Goal: Task Accomplishment & Management: Complete application form

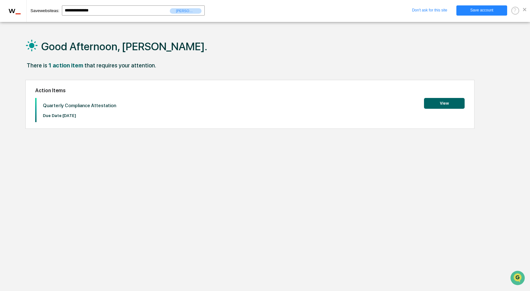
click at [527, 10] on div "**********" at bounding box center [265, 11] width 530 height 22
click at [524, 10] on span at bounding box center [524, 9] width 3 height 3
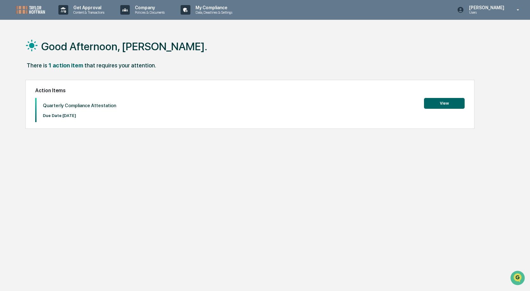
click at [448, 102] on button "View" at bounding box center [444, 103] width 41 height 11
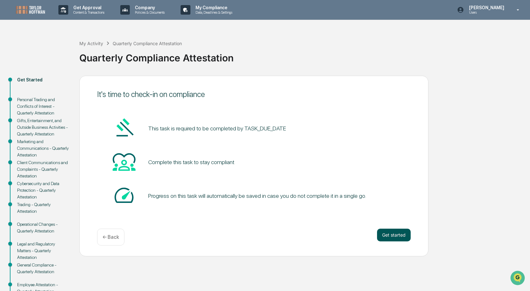
click at [392, 234] on button "Get started" at bounding box center [394, 234] width 34 height 13
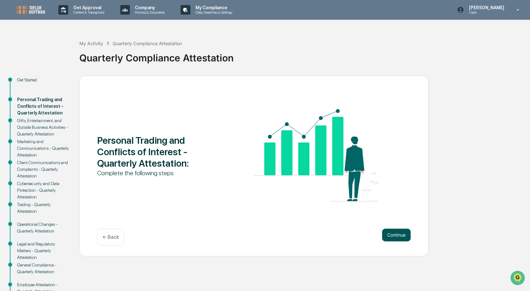
click at [395, 236] on button "Continue" at bounding box center [396, 234] width 29 height 13
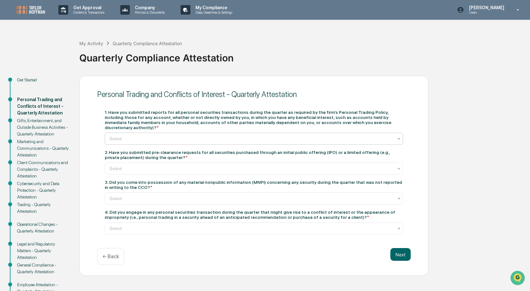
click at [145, 135] on div at bounding box center [252, 138] width 284 height 6
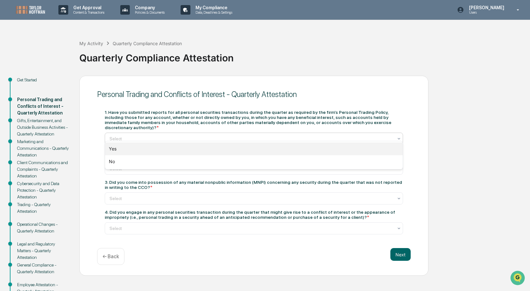
click at [112, 147] on div "Yes" at bounding box center [254, 148] width 298 height 13
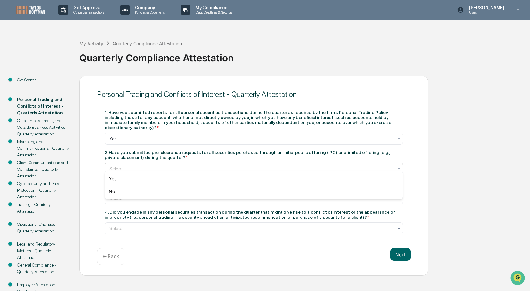
click at [126, 165] on div at bounding box center [252, 168] width 284 height 6
click at [88, 162] on div "Personal Trading and Conflicts of Interest - Quarterly Attestation 1. Have you …" at bounding box center [253, 176] width 349 height 200
click at [138, 165] on div at bounding box center [252, 168] width 284 height 6
click at [117, 179] on div "Yes" at bounding box center [254, 178] width 298 height 13
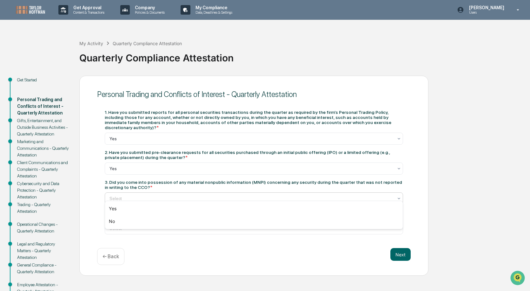
click at [133, 195] on div at bounding box center [252, 198] width 284 height 6
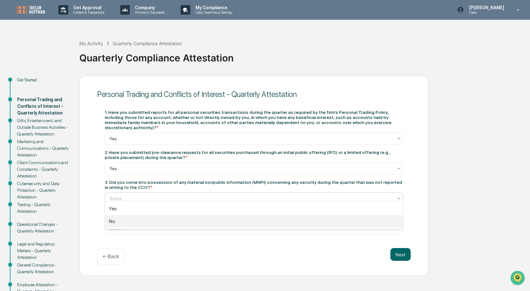
click at [114, 220] on div "No" at bounding box center [254, 221] width 298 height 13
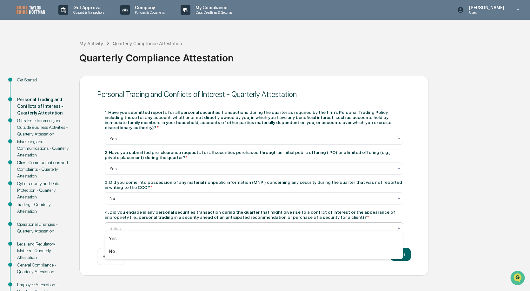
click at [134, 225] on div at bounding box center [252, 228] width 284 height 6
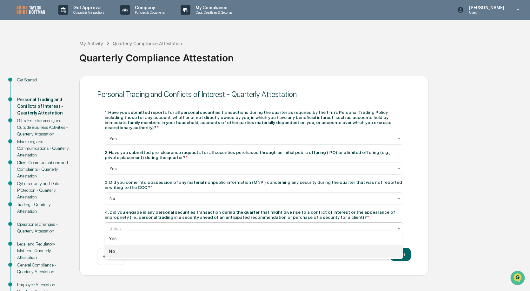
click at [111, 249] on div "No" at bounding box center [254, 251] width 298 height 13
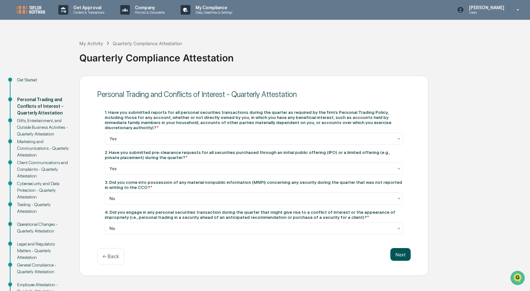
click at [399, 251] on button "Next" at bounding box center [401, 254] width 20 height 13
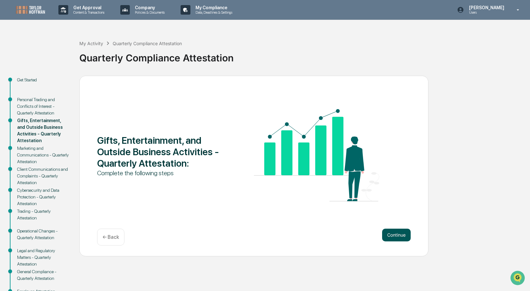
click at [400, 237] on button "Continue" at bounding box center [396, 234] width 29 height 13
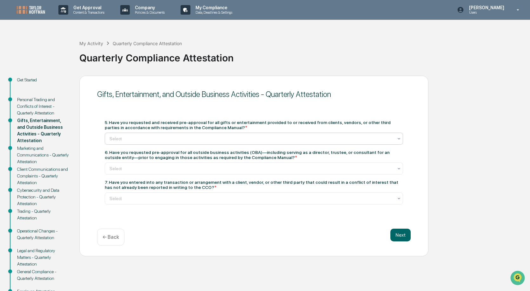
click at [171, 137] on div at bounding box center [252, 138] width 284 height 6
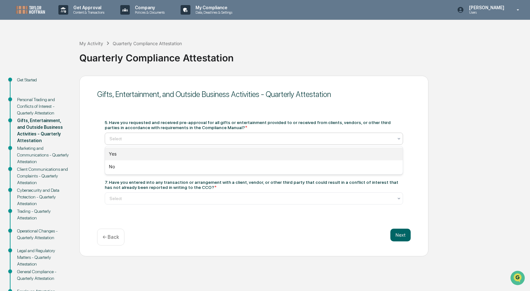
click at [113, 152] on div "Yes" at bounding box center [254, 153] width 298 height 13
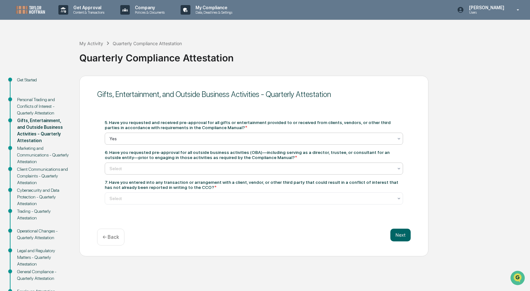
click at [129, 168] on div at bounding box center [252, 168] width 284 height 6
click at [115, 184] on div "Yes" at bounding box center [254, 183] width 298 height 13
click at [151, 198] on div at bounding box center [252, 198] width 284 height 6
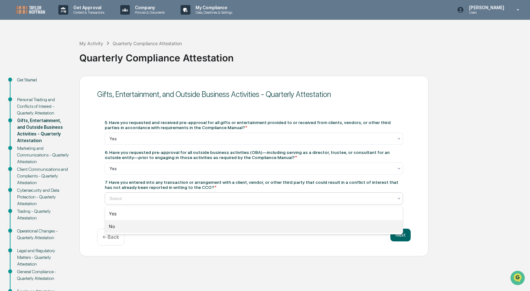
click at [111, 225] on div "No" at bounding box center [254, 226] width 298 height 13
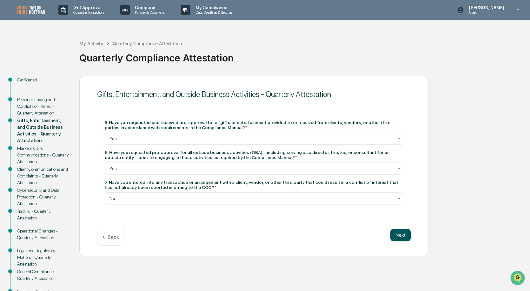
click at [403, 233] on button "Next" at bounding box center [401, 234] width 20 height 13
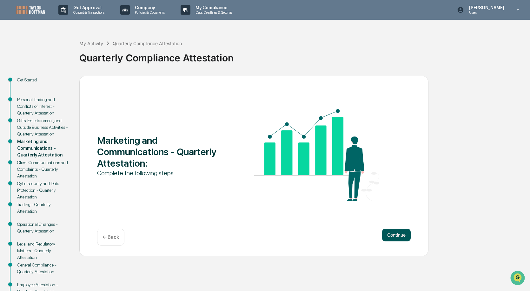
click at [399, 235] on button "Continue" at bounding box center [396, 234] width 29 height 13
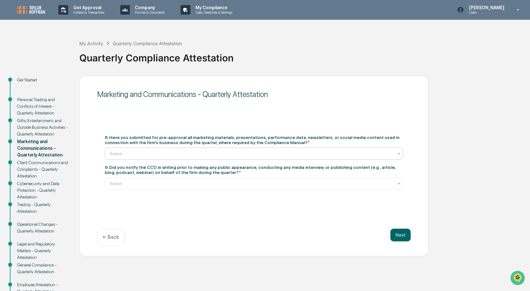
click at [153, 152] on div at bounding box center [252, 153] width 284 height 6
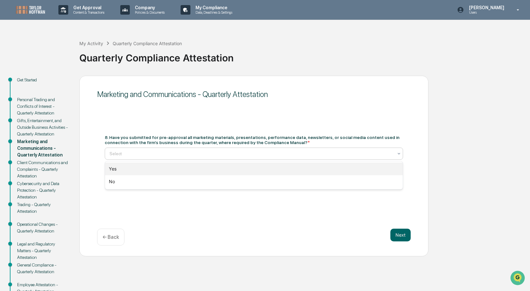
click at [116, 168] on div "Yes" at bounding box center [254, 168] width 298 height 13
click at [153, 152] on div at bounding box center [252, 153] width 284 height 6
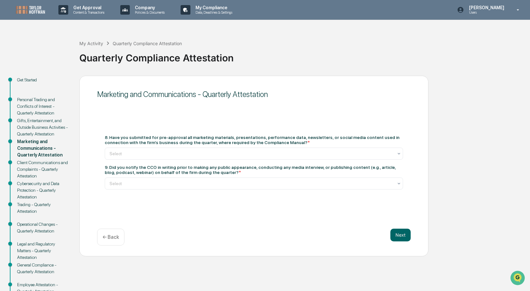
click at [111, 237] on p "← Back" at bounding box center [111, 237] width 17 height 6
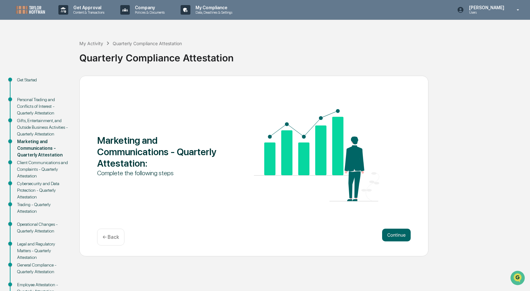
click at [111, 237] on p "← Back" at bounding box center [111, 237] width 17 height 6
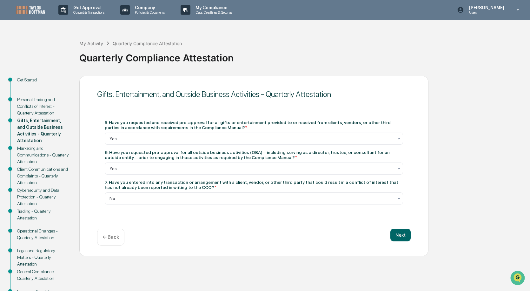
click at [111, 237] on p "← Back" at bounding box center [111, 237] width 17 height 6
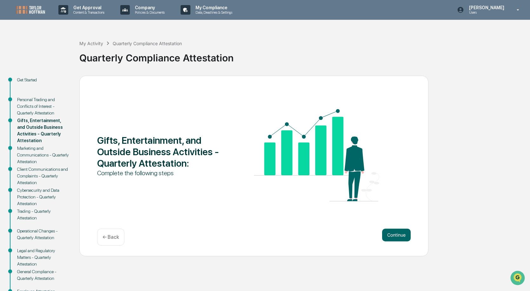
click at [111, 237] on p "← Back" at bounding box center [111, 237] width 17 height 6
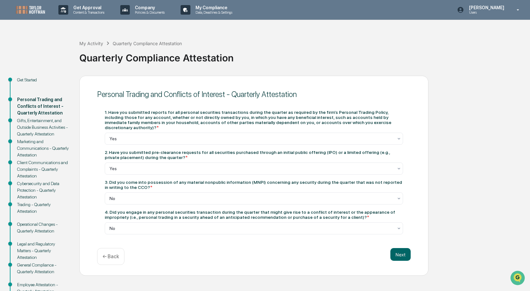
click at [111, 237] on div "Personal Trading and Conflicts of Interest - Quarterly Attestation 1. Have you …" at bounding box center [253, 176] width 349 height 200
click at [109, 248] on div "← Back" at bounding box center [110, 256] width 27 height 17
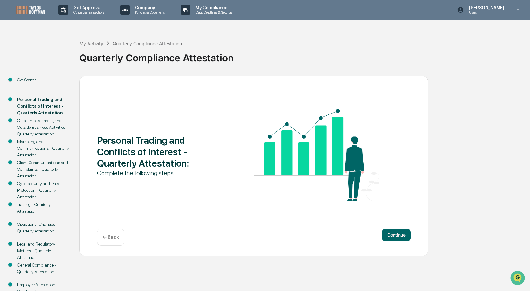
click at [109, 248] on div "Personal Trading and Conflicts of Interest - Quarterly Attestation : Complete t…" at bounding box center [253, 166] width 349 height 180
click at [108, 239] on p "← Back" at bounding box center [111, 237] width 17 height 6
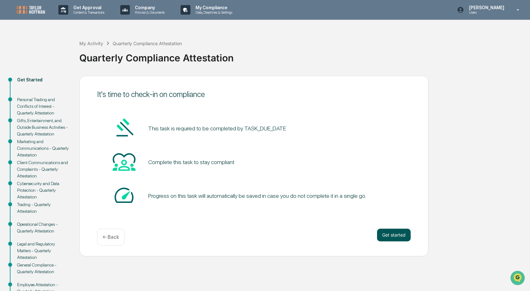
click at [398, 234] on button "Get started" at bounding box center [394, 234] width 34 height 13
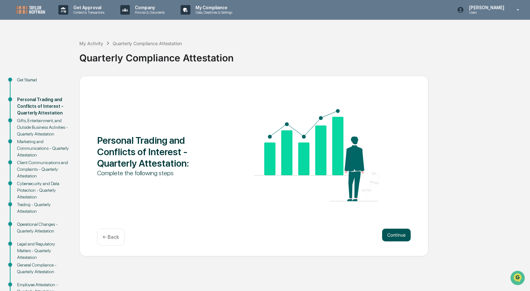
click at [398, 234] on button "Continue" at bounding box center [396, 234] width 29 height 13
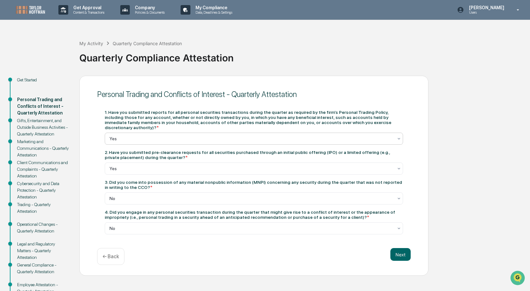
click at [398, 136] on icon at bounding box center [399, 138] width 5 height 5
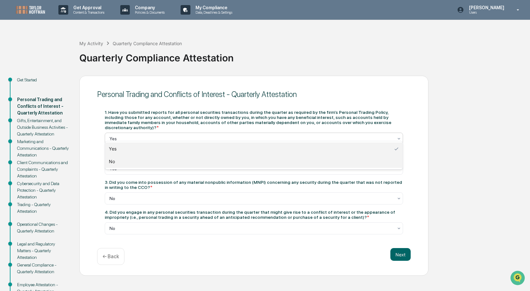
click at [118, 161] on div "No" at bounding box center [254, 161] width 298 height 13
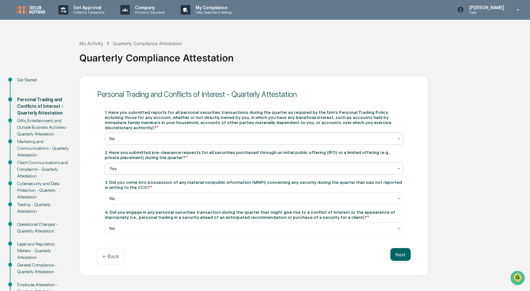
click at [400, 166] on icon at bounding box center [399, 168] width 5 height 5
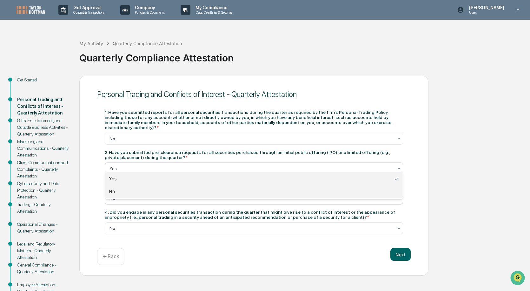
click at [111, 189] on div "No" at bounding box center [254, 191] width 298 height 13
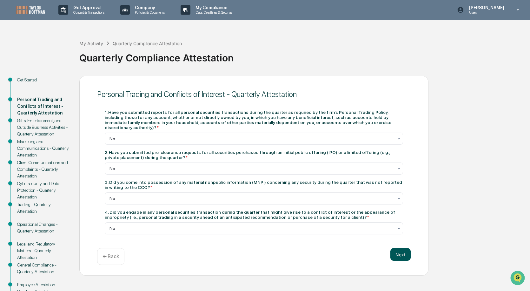
click at [402, 249] on button "Next" at bounding box center [401, 254] width 20 height 13
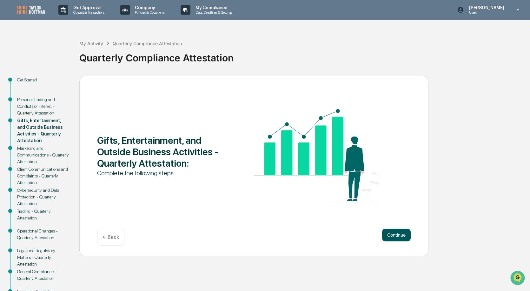
click at [398, 233] on button "Continue" at bounding box center [396, 234] width 29 height 13
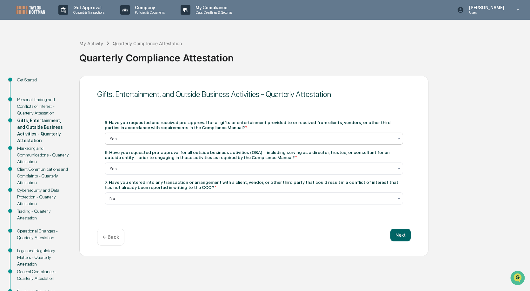
click at [208, 139] on div at bounding box center [252, 138] width 284 height 6
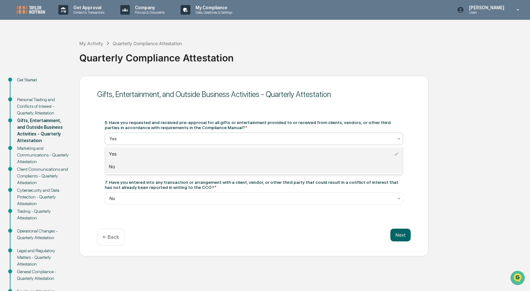
click at [113, 166] on div "No" at bounding box center [254, 166] width 298 height 13
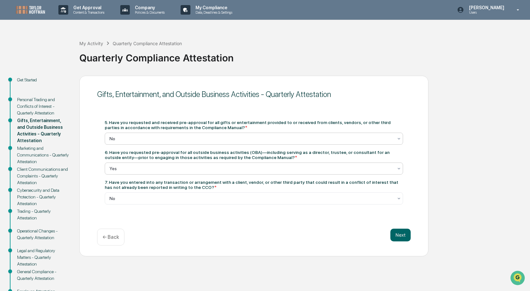
click at [216, 168] on div at bounding box center [252, 168] width 284 height 6
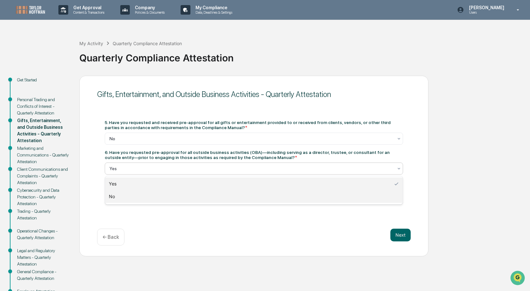
click at [111, 194] on div "No" at bounding box center [254, 196] width 298 height 13
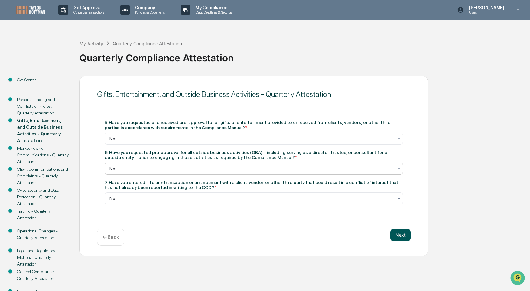
click at [406, 235] on button "Next" at bounding box center [401, 234] width 20 height 13
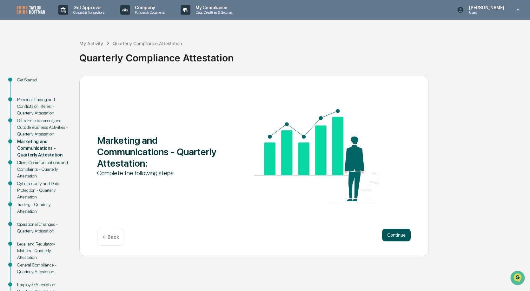
click at [402, 233] on button "Continue" at bounding box center [396, 234] width 29 height 13
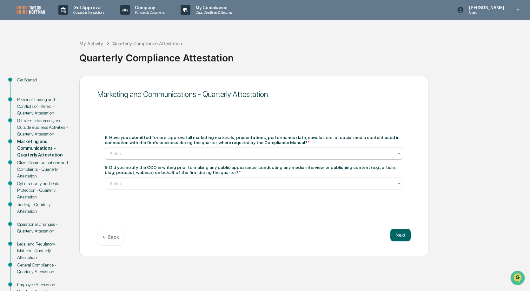
click at [253, 153] on div at bounding box center [252, 153] width 284 height 6
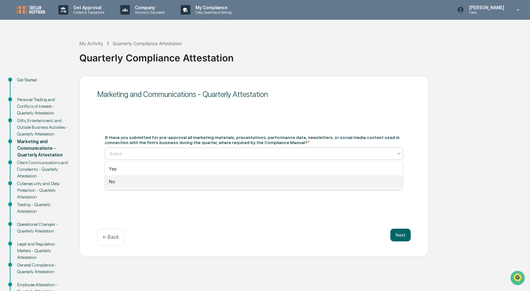
click at [114, 182] on div "No" at bounding box center [254, 181] width 298 height 13
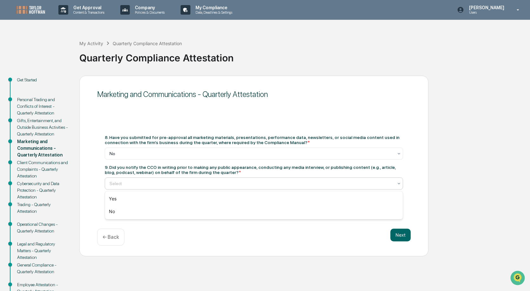
click at [127, 181] on div at bounding box center [252, 183] width 284 height 6
click at [111, 211] on div "No" at bounding box center [254, 211] width 298 height 13
click at [408, 234] on button "Next" at bounding box center [401, 234] width 20 height 13
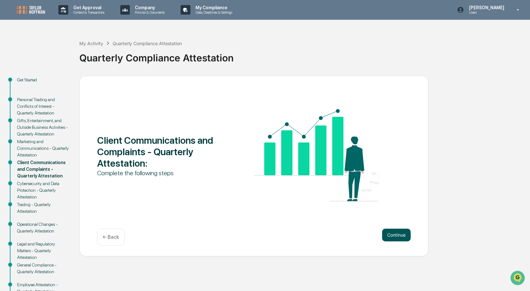
click at [402, 235] on button "Continue" at bounding box center [396, 234] width 29 height 13
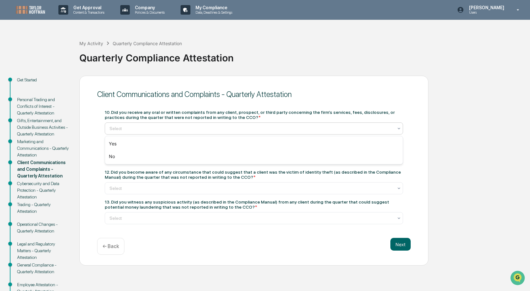
click at [222, 126] on div at bounding box center [252, 128] width 284 height 6
click at [111, 157] on div "No" at bounding box center [254, 156] width 298 height 13
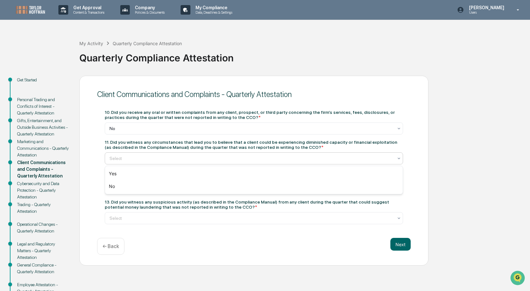
click at [147, 162] on div "Select" at bounding box center [251, 158] width 290 height 9
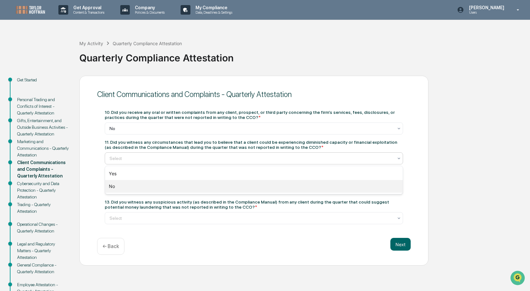
click at [108, 184] on div "No" at bounding box center [254, 186] width 298 height 13
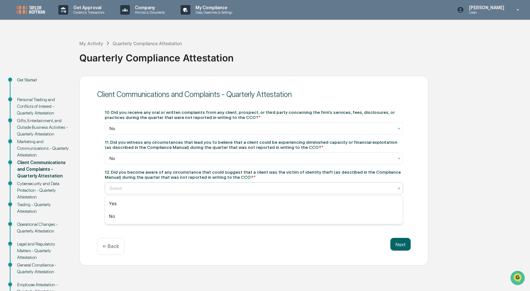
click at [142, 184] on div "Select" at bounding box center [251, 188] width 290 height 9
click at [113, 215] on div "No" at bounding box center [254, 216] width 298 height 13
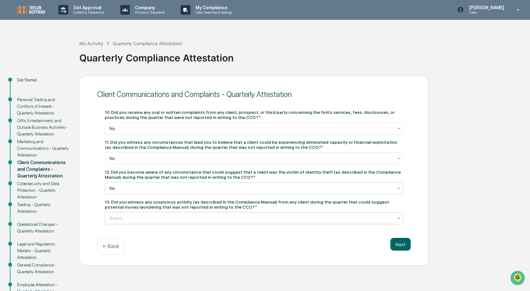
click at [170, 218] on div at bounding box center [252, 218] width 284 height 6
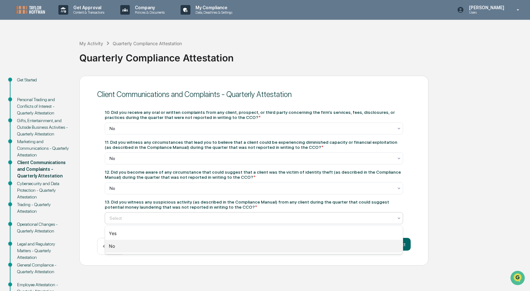
click at [110, 248] on div "No" at bounding box center [254, 245] width 298 height 13
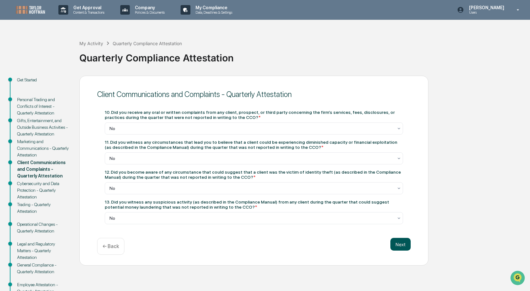
click at [403, 245] on button "Next" at bounding box center [401, 244] width 20 height 13
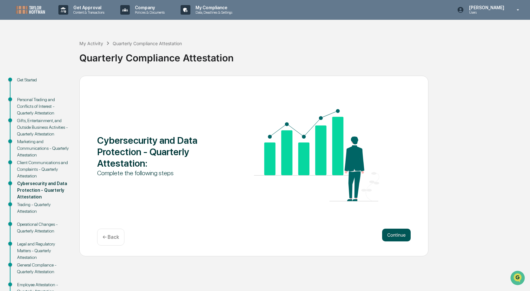
click at [392, 236] on button "Continue" at bounding box center [396, 234] width 29 height 13
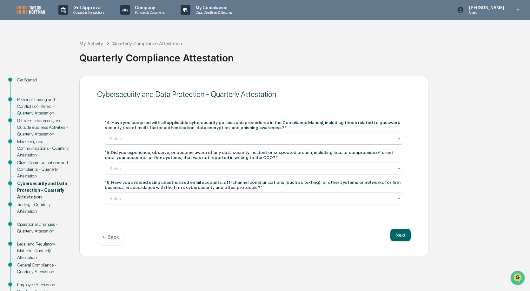
click at [125, 135] on div "Select" at bounding box center [251, 138] width 290 height 9
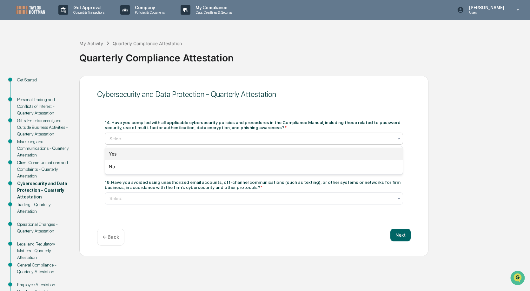
click at [114, 153] on div "Yes" at bounding box center [254, 153] width 298 height 13
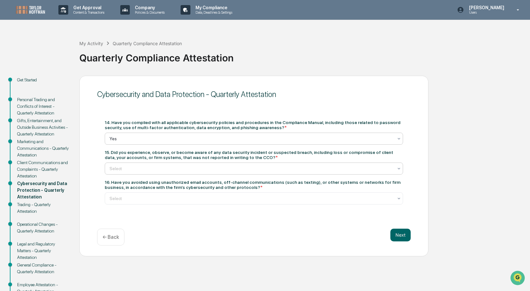
click at [149, 166] on div at bounding box center [252, 168] width 284 height 6
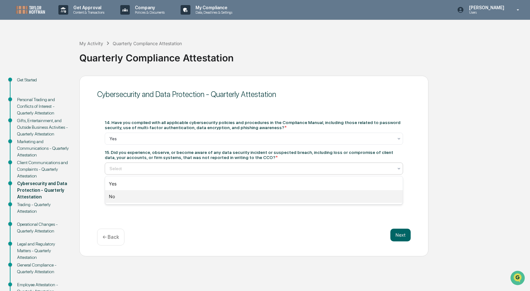
click at [112, 194] on div "No" at bounding box center [254, 196] width 298 height 13
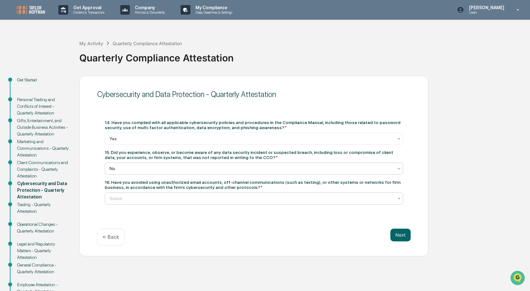
click at [133, 197] on div at bounding box center [252, 198] width 284 height 6
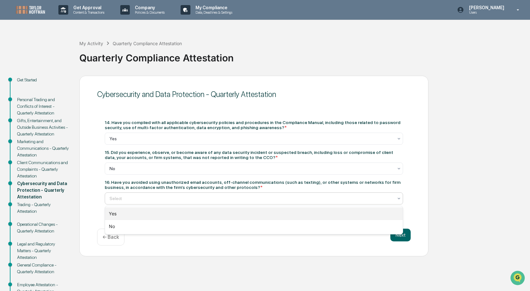
click at [121, 212] on div "Yes" at bounding box center [254, 213] width 298 height 13
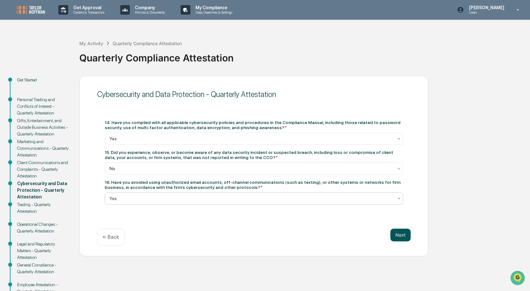
click at [401, 237] on button "Next" at bounding box center [401, 234] width 20 height 13
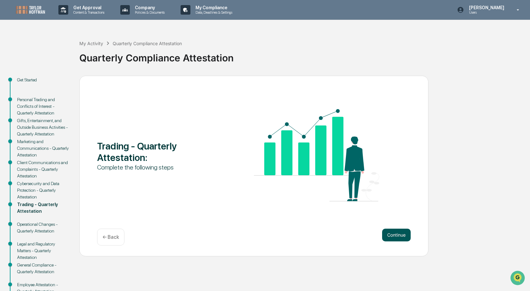
click at [401, 233] on button "Continue" at bounding box center [396, 234] width 29 height 13
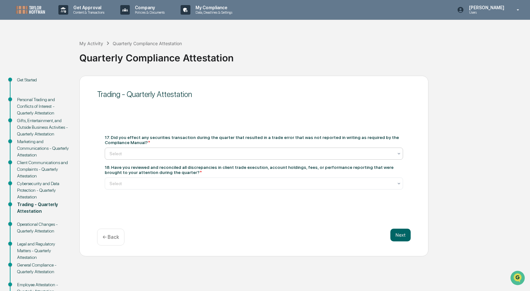
click at [145, 152] on div at bounding box center [252, 153] width 284 height 6
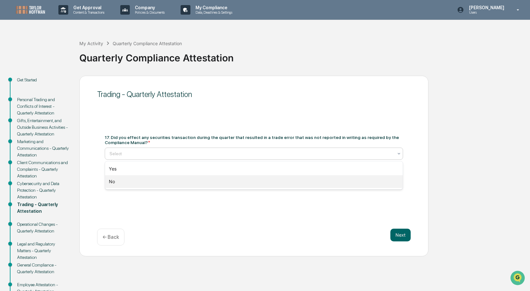
click at [112, 180] on div "No" at bounding box center [254, 181] width 298 height 13
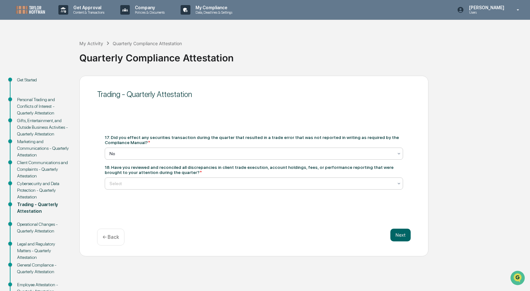
click at [169, 184] on div at bounding box center [252, 183] width 284 height 6
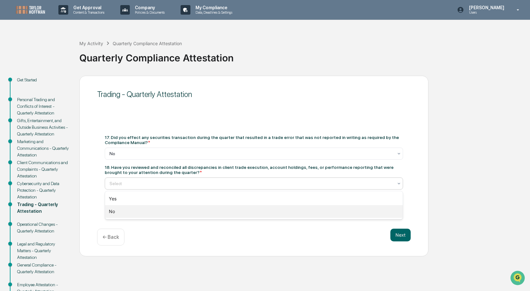
click at [113, 209] on div "No" at bounding box center [254, 211] width 298 height 13
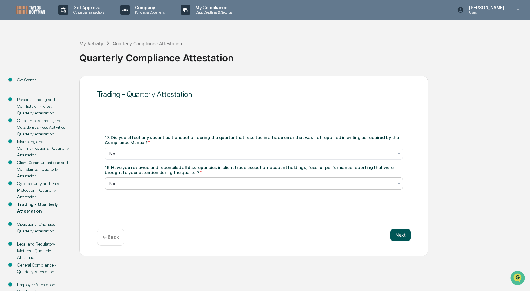
click at [400, 233] on button "Next" at bounding box center [401, 234] width 20 height 13
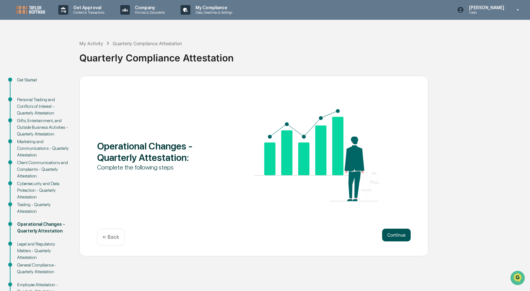
click at [392, 235] on button "Continue" at bounding box center [396, 234] width 29 height 13
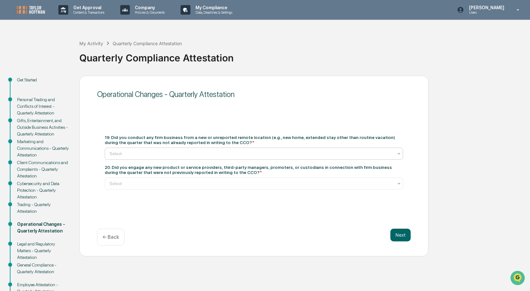
click at [172, 154] on div at bounding box center [252, 153] width 284 height 6
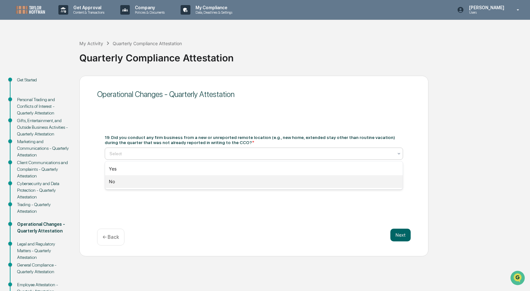
click at [111, 183] on div "No" at bounding box center [254, 181] width 298 height 13
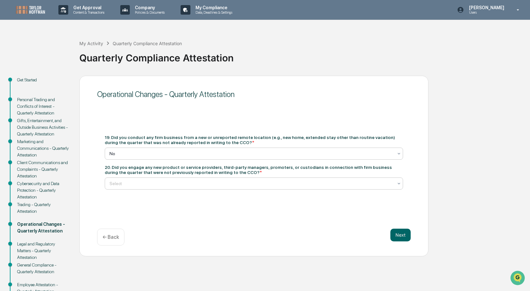
click at [153, 179] on div "Select" at bounding box center [251, 183] width 290 height 9
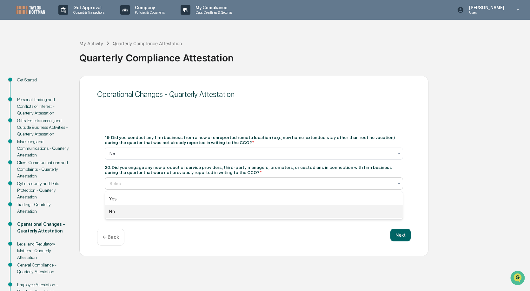
click at [115, 211] on div "No" at bounding box center [254, 211] width 298 height 13
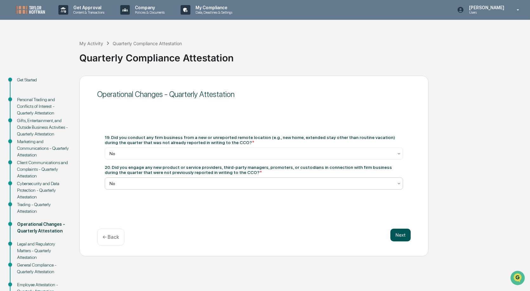
click at [407, 238] on button "Next" at bounding box center [401, 234] width 20 height 13
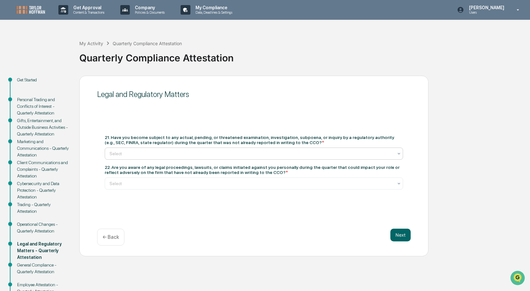
click at [147, 152] on div at bounding box center [252, 153] width 284 height 6
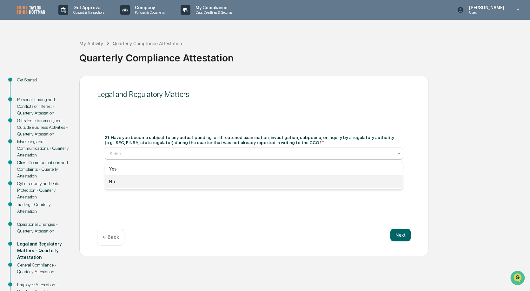
click at [112, 180] on div "No" at bounding box center [254, 181] width 298 height 13
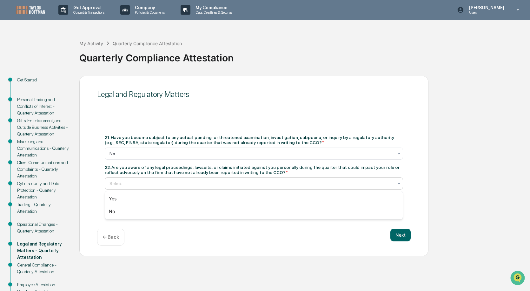
click at [145, 183] on div at bounding box center [252, 183] width 284 height 6
click at [113, 211] on div "No" at bounding box center [254, 211] width 298 height 13
click at [402, 230] on button "Next" at bounding box center [401, 234] width 20 height 13
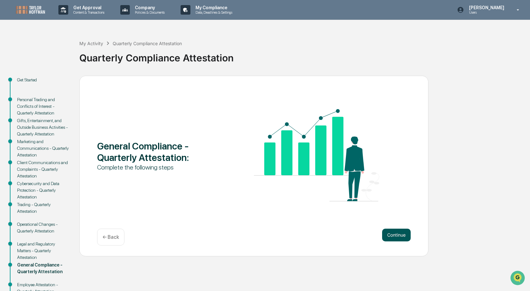
drag, startPoint x: 399, startPoint y: 236, endPoint x: 395, endPoint y: 234, distance: 3.7
click at [395, 234] on button "Continue" at bounding box center [396, 234] width 29 height 13
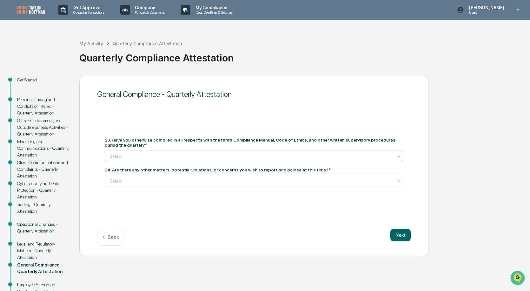
click at [123, 153] on div at bounding box center [252, 156] width 284 height 6
click at [112, 170] on div "Yes" at bounding box center [254, 171] width 298 height 13
click at [151, 181] on div at bounding box center [252, 181] width 284 height 6
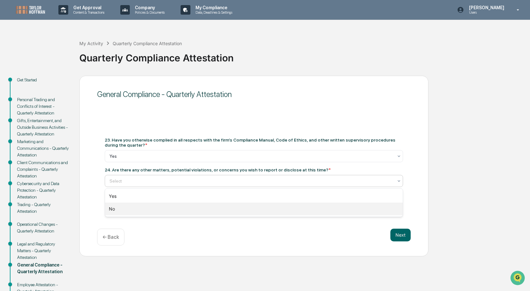
click at [116, 206] on div "No" at bounding box center [254, 208] width 298 height 13
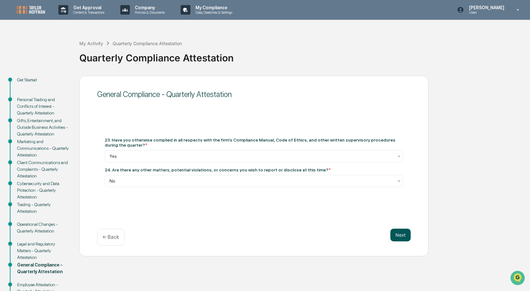
click at [398, 233] on button "Next" at bounding box center [401, 234] width 20 height 13
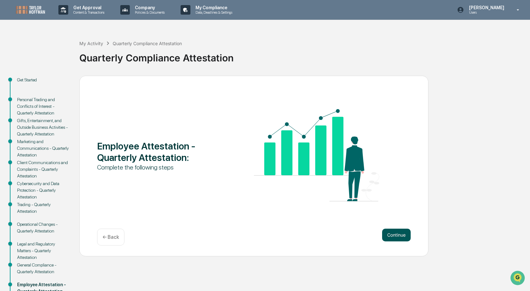
click at [401, 236] on button "Continue" at bounding box center [396, 234] width 29 height 13
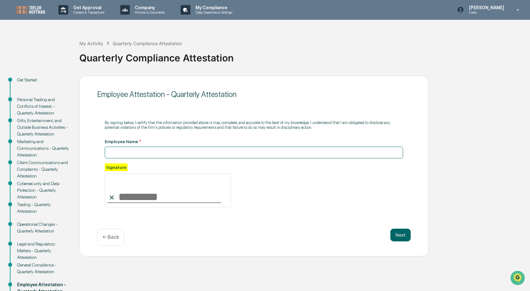
click at [117, 153] on input at bounding box center [254, 152] width 299 height 12
type input "**********"
click at [133, 195] on input at bounding box center [168, 190] width 126 height 34
type input "**********"
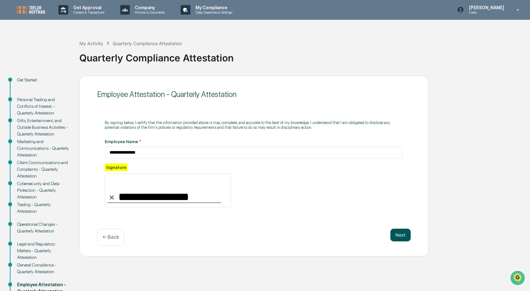
click at [396, 234] on button "Next" at bounding box center [401, 234] width 20 height 13
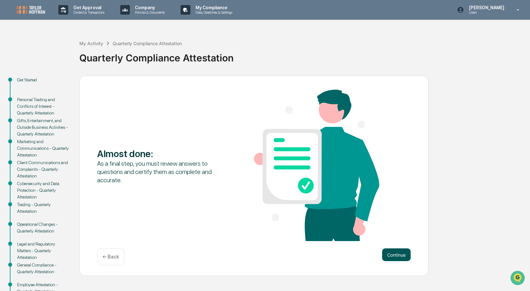
click at [398, 255] on button "Continue" at bounding box center [396, 254] width 29 height 13
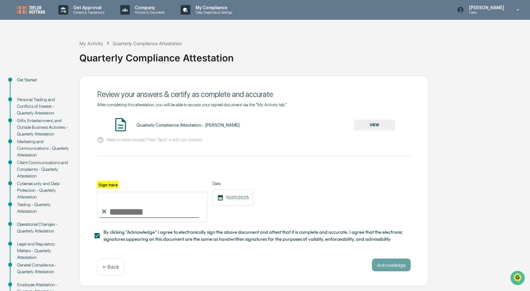
click at [386, 124] on button "VIEW" at bounding box center [374, 124] width 41 height 11
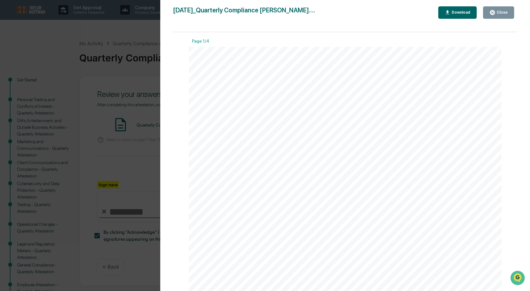
click at [495, 12] on icon "button" at bounding box center [493, 13] width 6 height 6
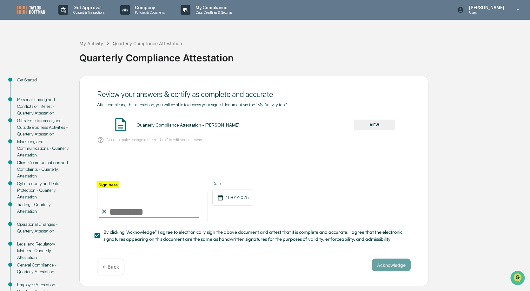
click at [115, 211] on input "Sign here" at bounding box center [152, 207] width 111 height 30
type input "**********"
click at [391, 267] on button "Acknowledge" at bounding box center [391, 264] width 39 height 13
